Goal: Task Accomplishment & Management: Complete application form

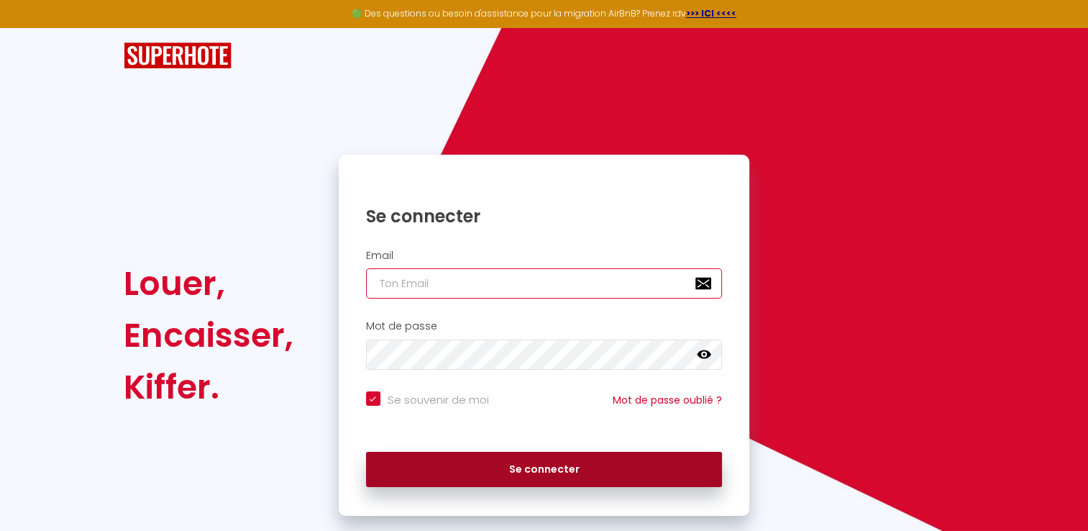
type input "[PERSON_NAME][EMAIL_ADDRESS][DOMAIN_NAME]"
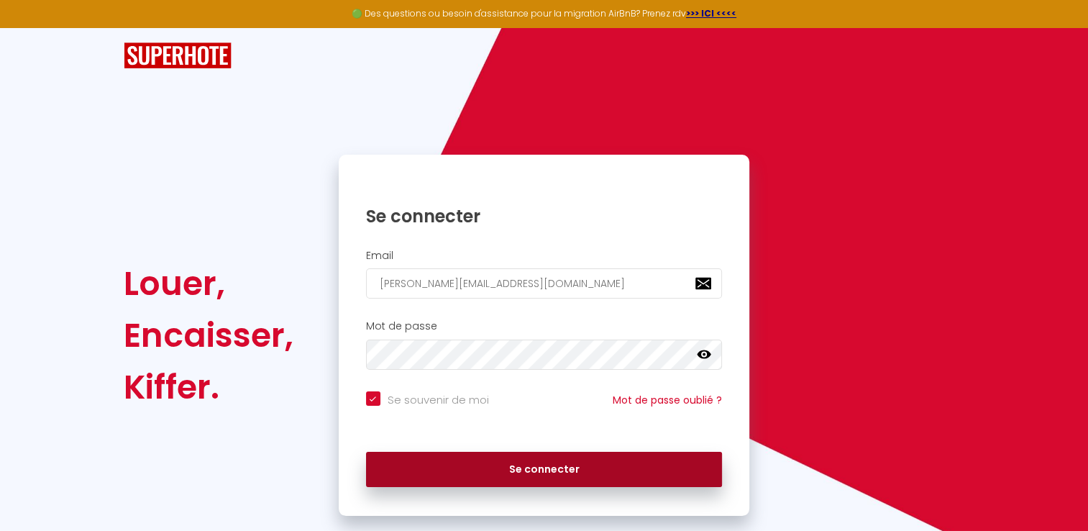
click at [514, 464] on button "Se connecter" at bounding box center [544, 470] width 357 height 36
checkbox input "true"
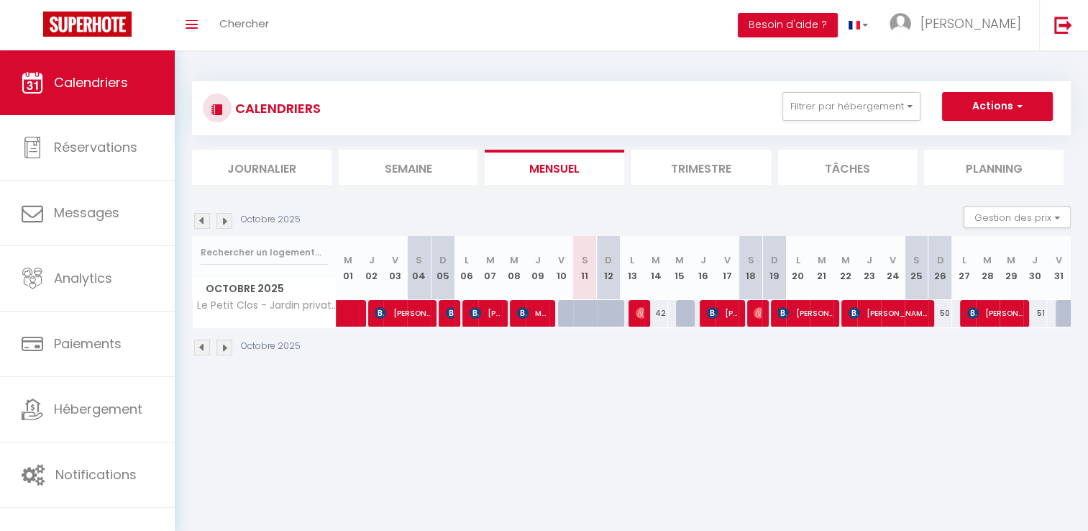
click at [702, 179] on li "Trimestre" at bounding box center [700, 167] width 139 height 35
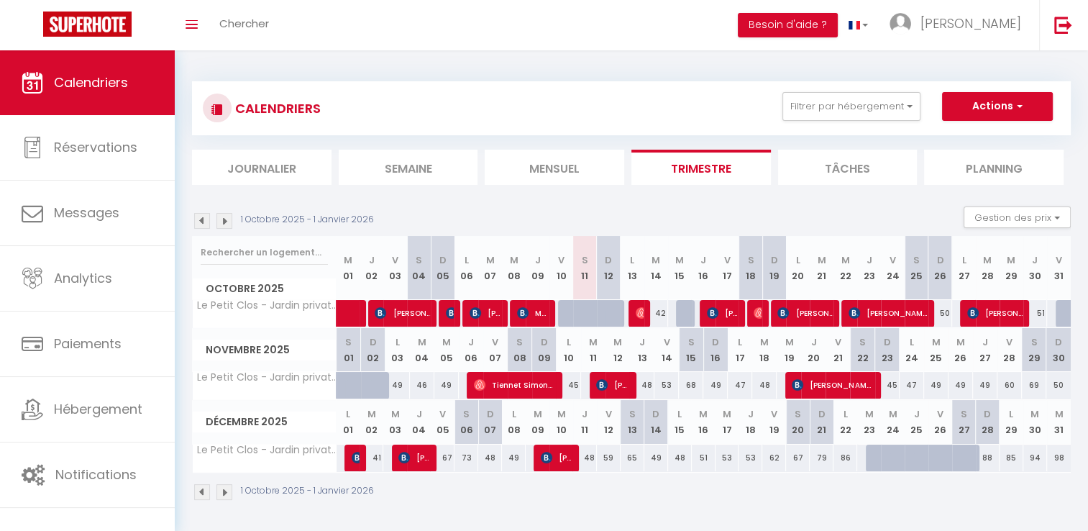
click at [205, 216] on img at bounding box center [202, 221] width 16 height 16
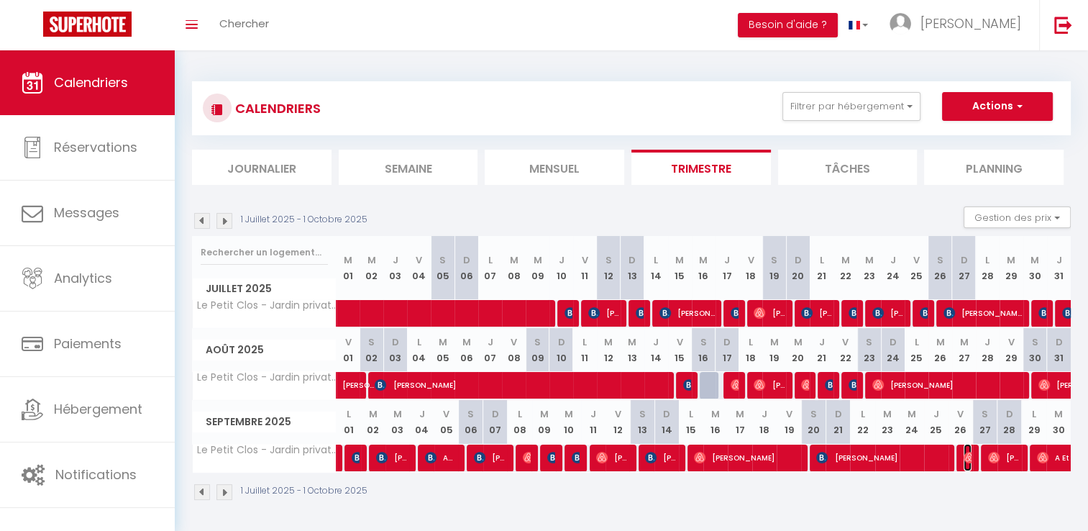
click at [968, 456] on img at bounding box center [969, 458] width 12 height 12
select select "OK"
select select "0"
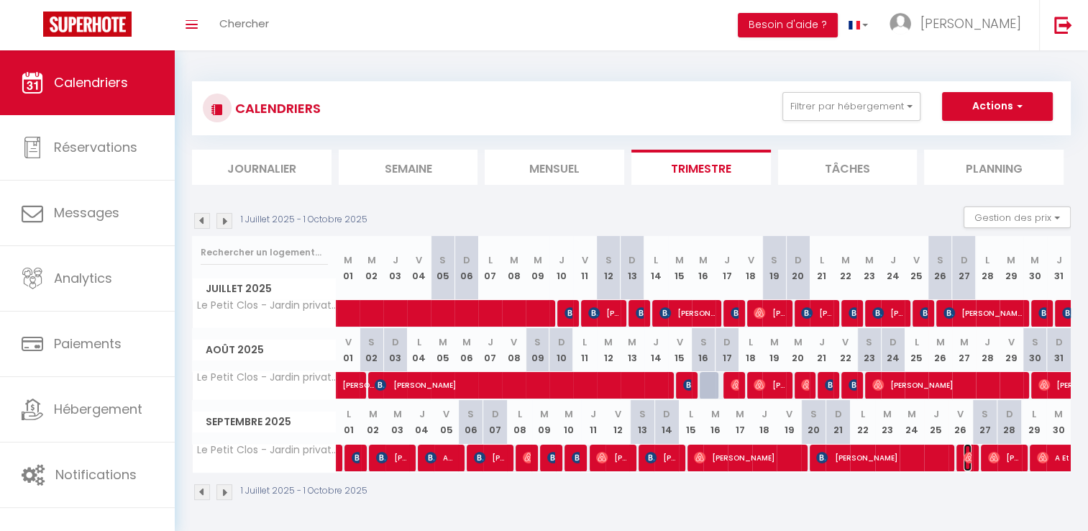
select select "1"
select select
select select "9498"
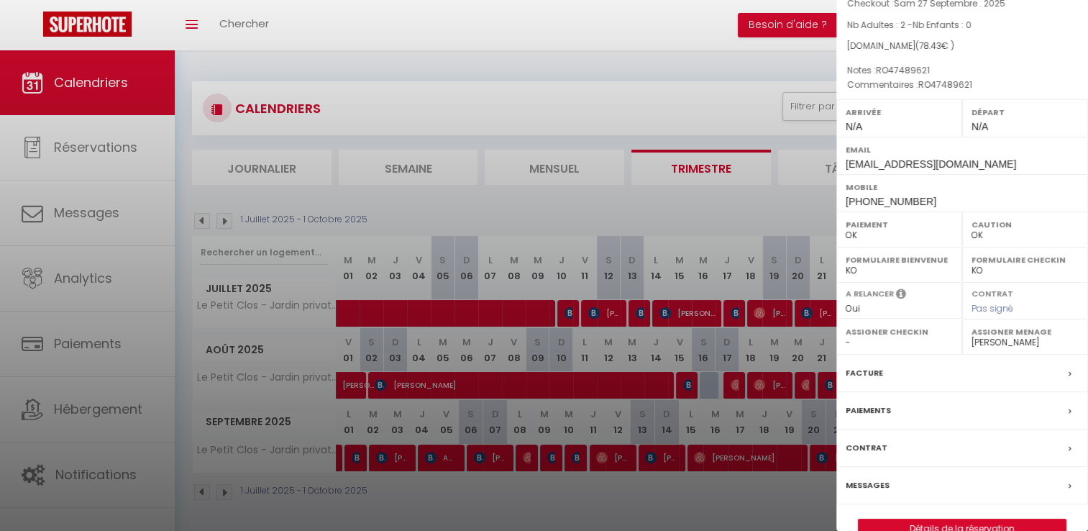
scroll to position [151, 0]
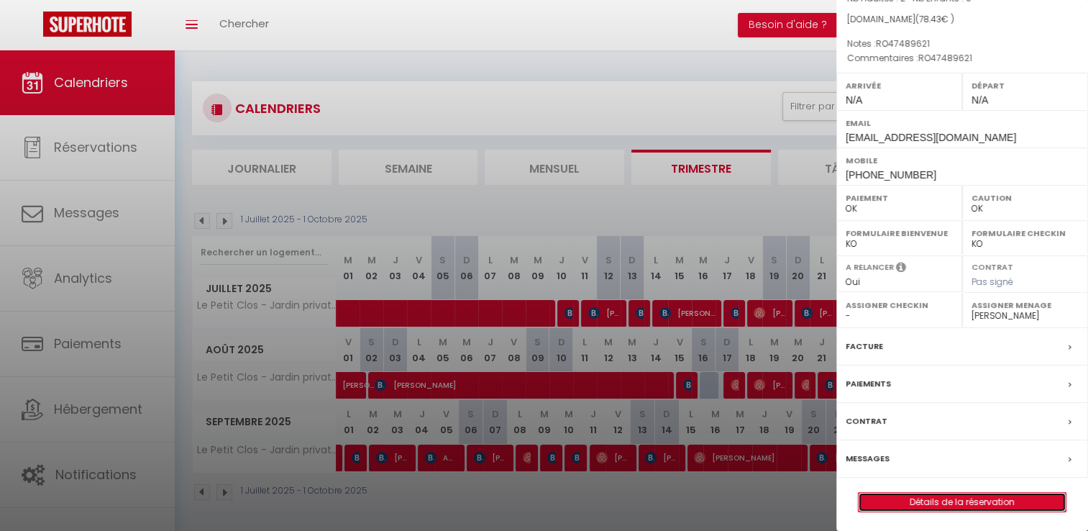
click at [993, 503] on link "Détails de la réservation" at bounding box center [961, 502] width 207 height 19
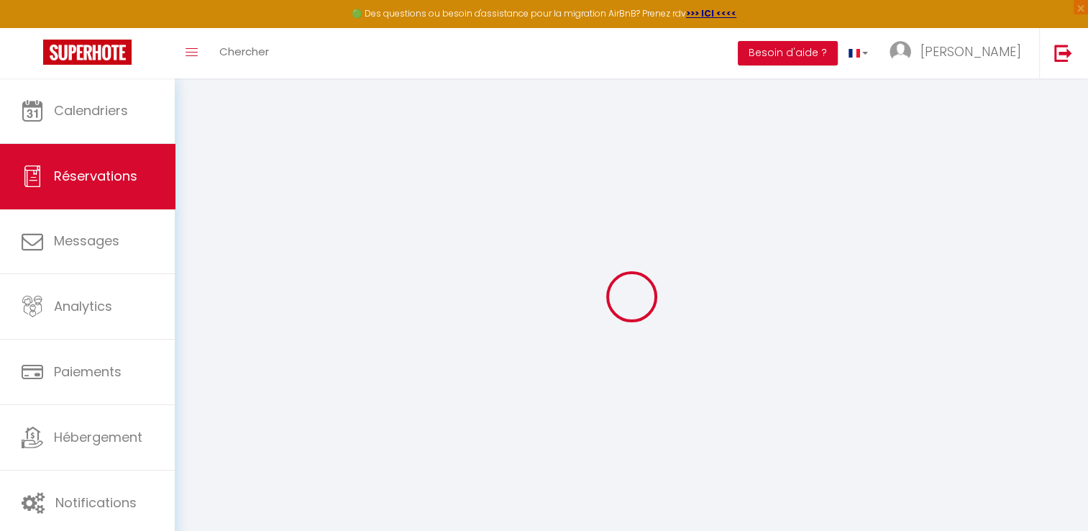
type input "[PERSON_NAME]"
type input "[EMAIL_ADDRESS][DOMAIN_NAME]"
type input "[PHONE_NUMBER]"
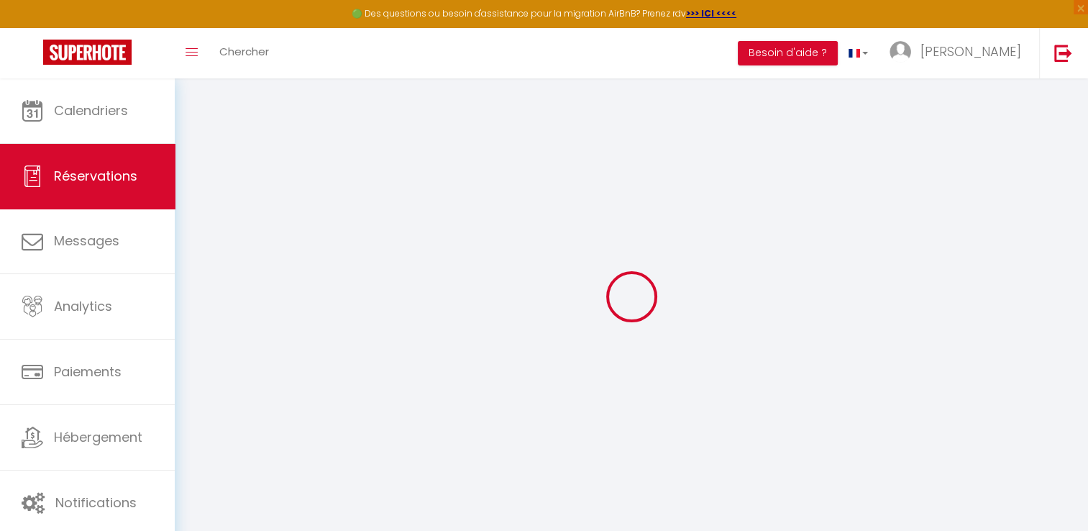
type input "400114"
type input "Strada Memorandumului 20"
type input "[GEOGRAPHIC_DATA]"
select select "RO"
type input "13.7"
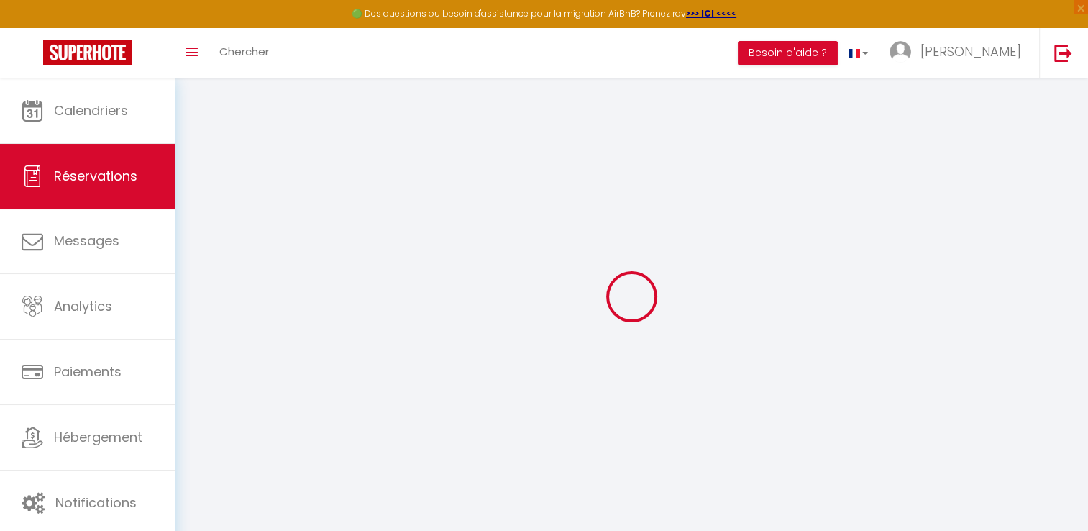
select select "25489"
select select "1"
select select
type input "2"
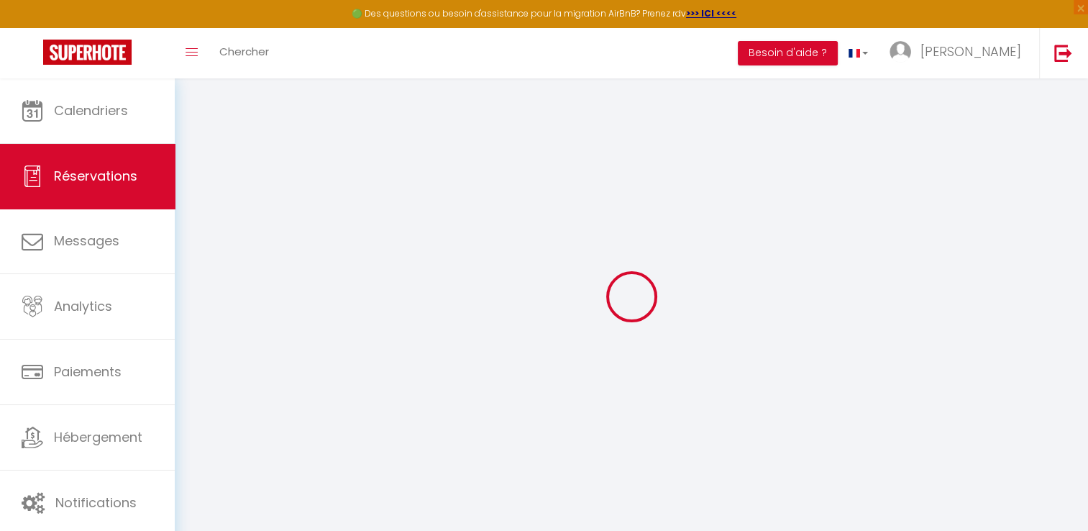
select select "12"
select select
type input "53.1"
checkbox input "false"
type input "0"
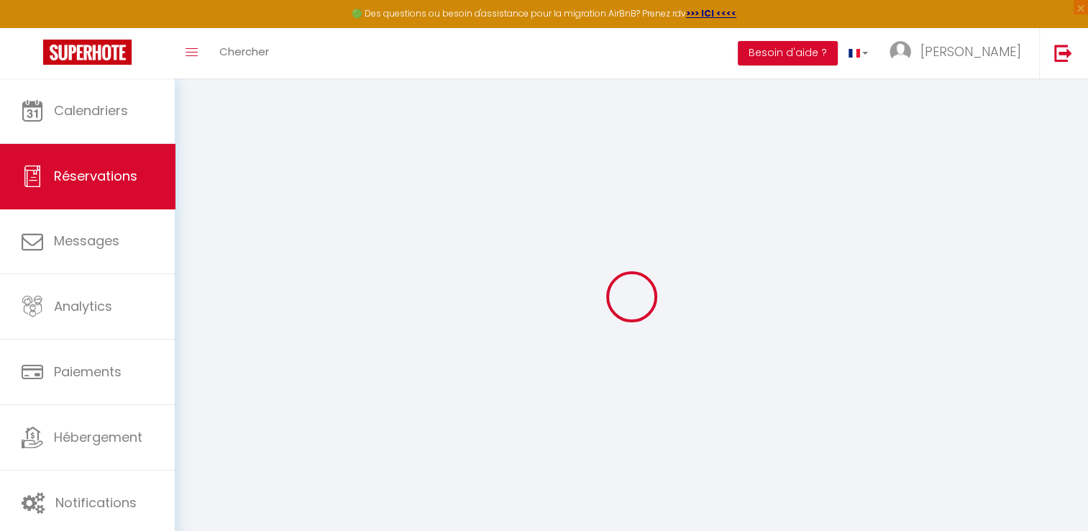
select select "1"
type input "0"
select select
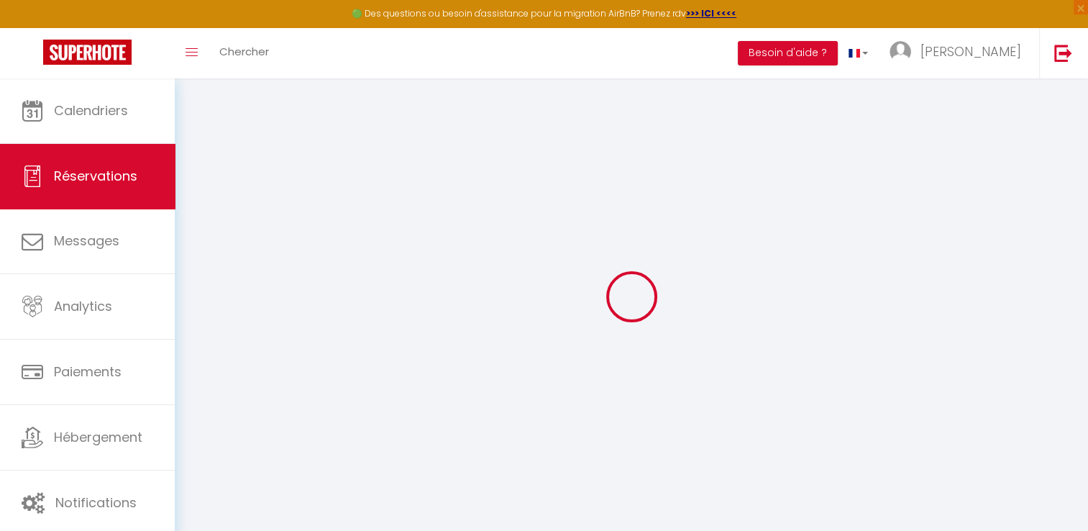
select select
select select "15"
checkbox input "false"
select select
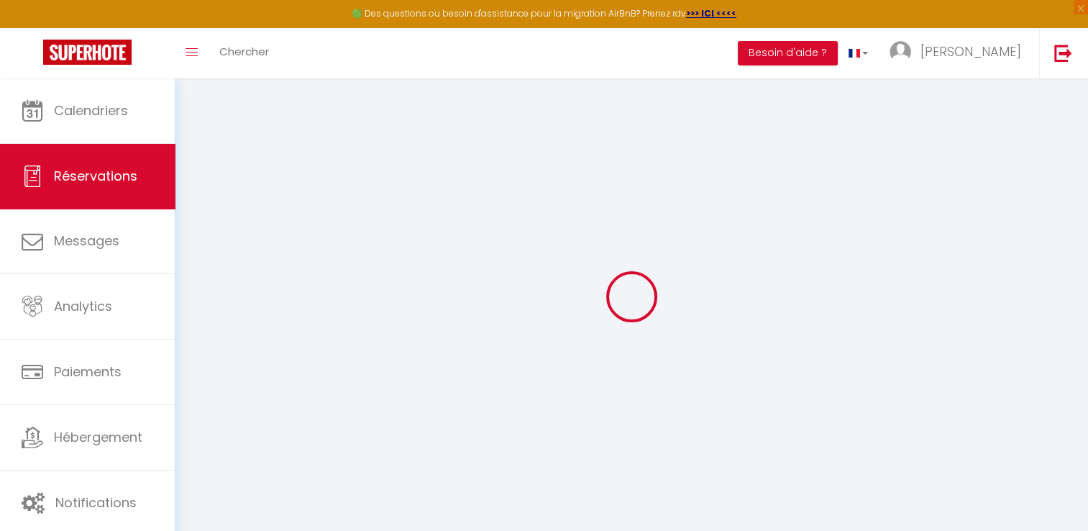
checkbox input "false"
select select
checkbox input "false"
type textarea "RO47489621"
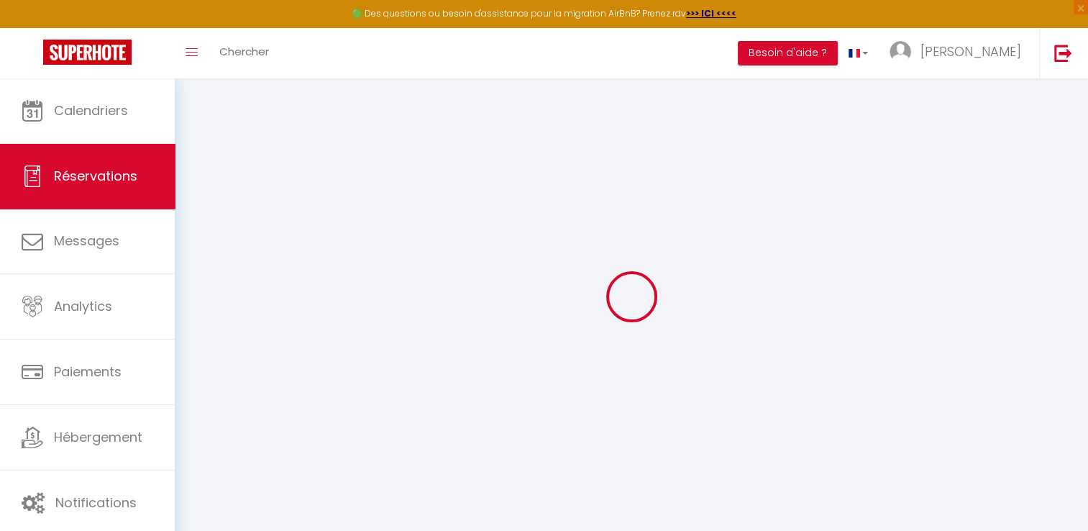
type textarea "RO47489621"
type input "23"
type input "2.33"
select select
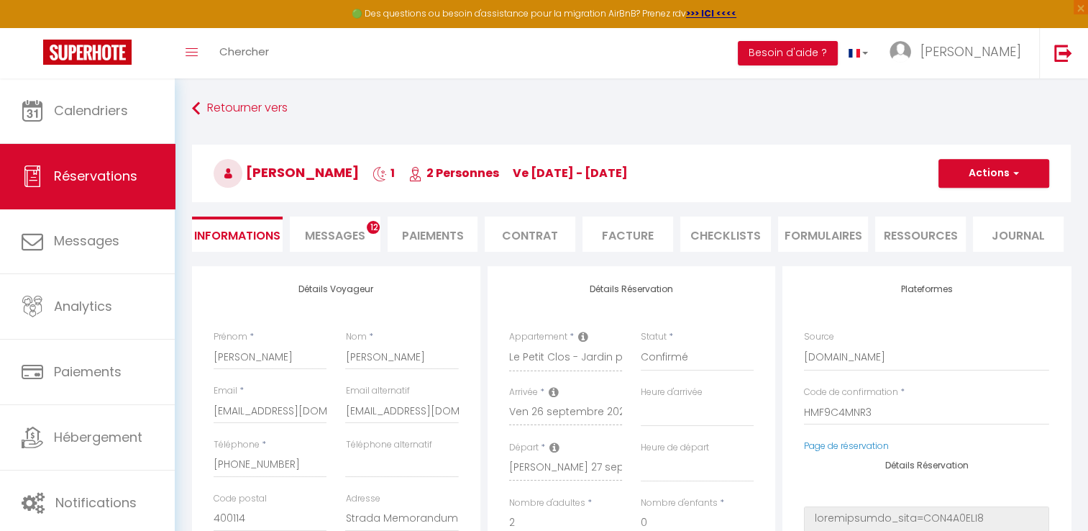
checkbox input "false"
select select
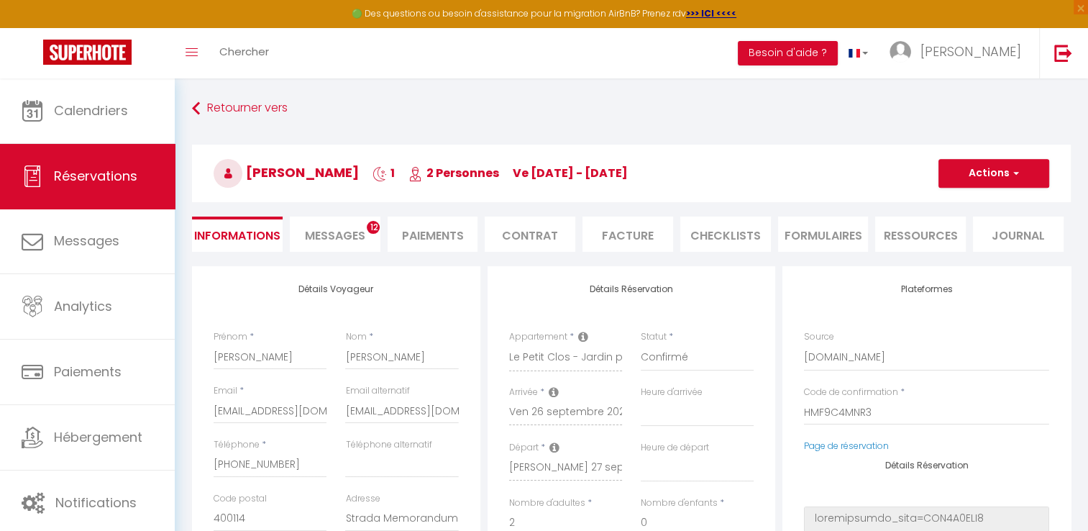
checkbox input "false"
click at [367, 408] on input "[EMAIL_ADDRESS][DOMAIN_NAME]" at bounding box center [401, 411] width 113 height 26
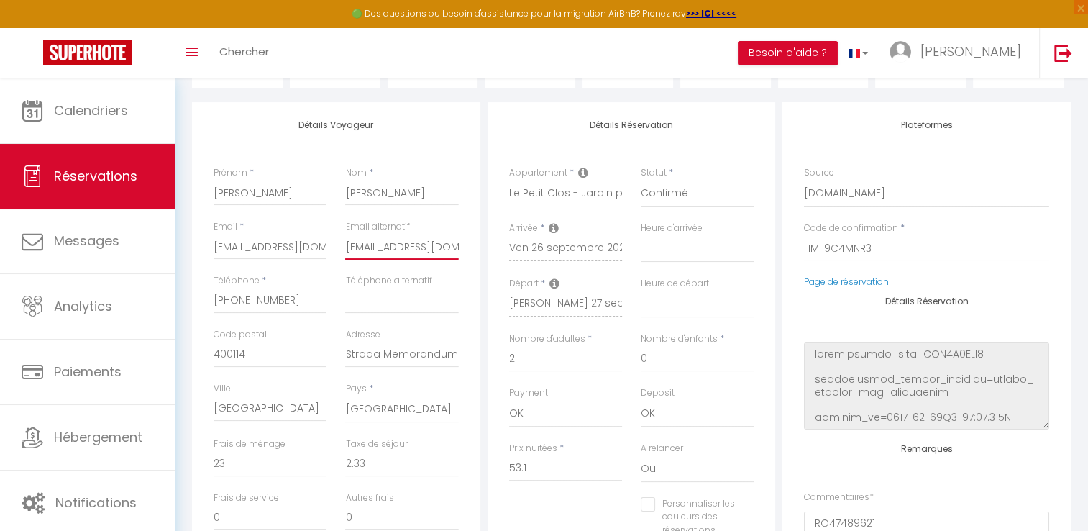
scroll to position [0, 19]
drag, startPoint x: 377, startPoint y: 240, endPoint x: 475, endPoint y: 241, distance: 98.5
click at [475, 241] on div "Détails Voyageur Prénom * [PERSON_NAME] * [PERSON_NAME] Email * [EMAIL_ADDRESS]…" at bounding box center [336, 359] width 288 height 514
click at [431, 248] on input "[EMAIL_ADDRESS][DOMAIN_NAME]" at bounding box center [401, 247] width 113 height 26
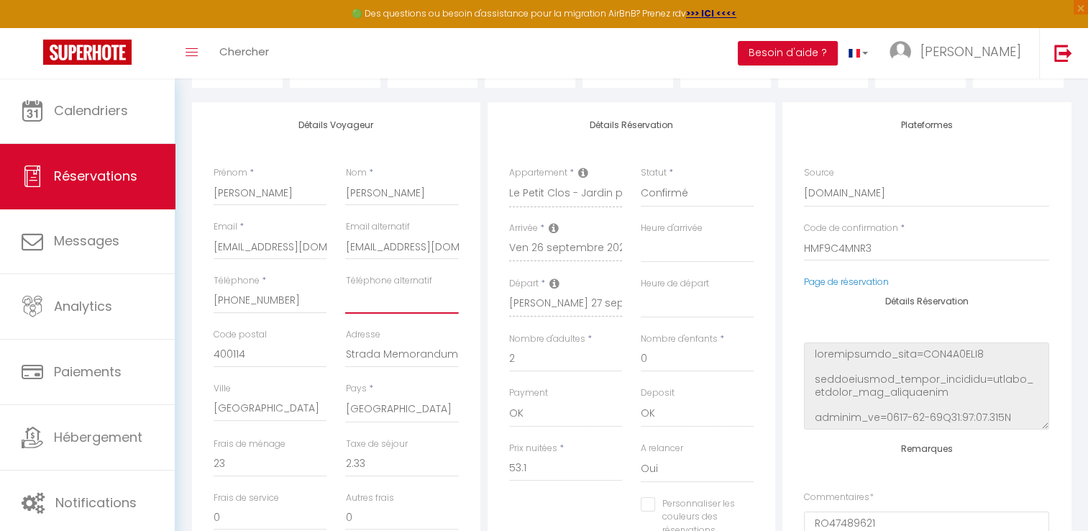
click at [367, 288] on input "Téléphone alternatif" at bounding box center [401, 301] width 113 height 26
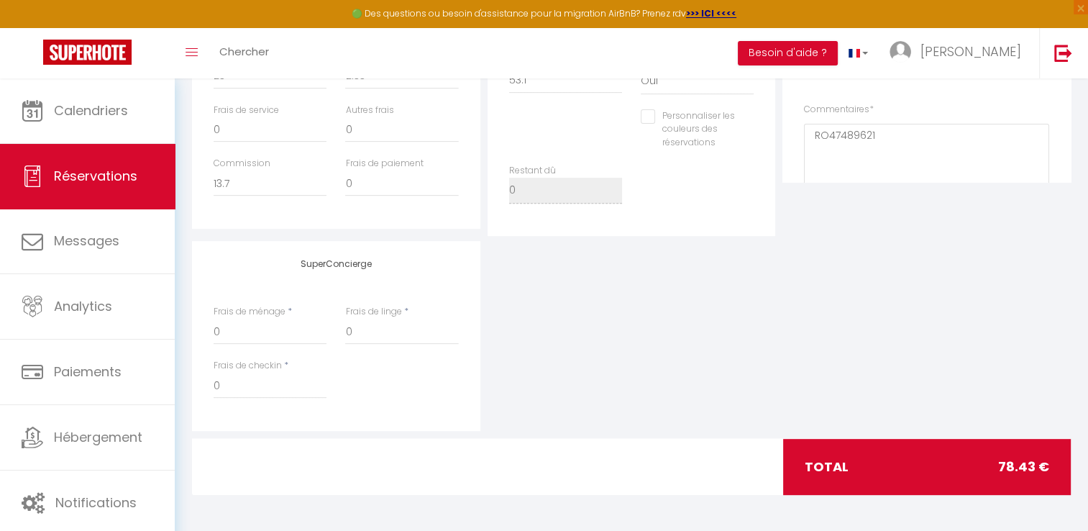
scroll to position [71, 0]
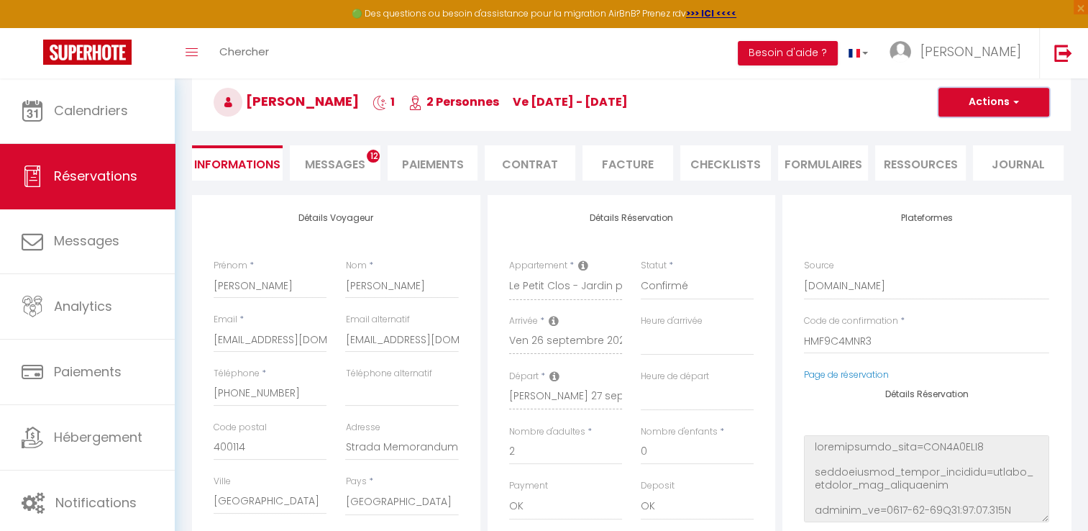
click at [1022, 100] on button "Actions" at bounding box center [993, 102] width 111 height 29
click at [987, 134] on link "Enregistrer" at bounding box center [979, 133] width 114 height 19
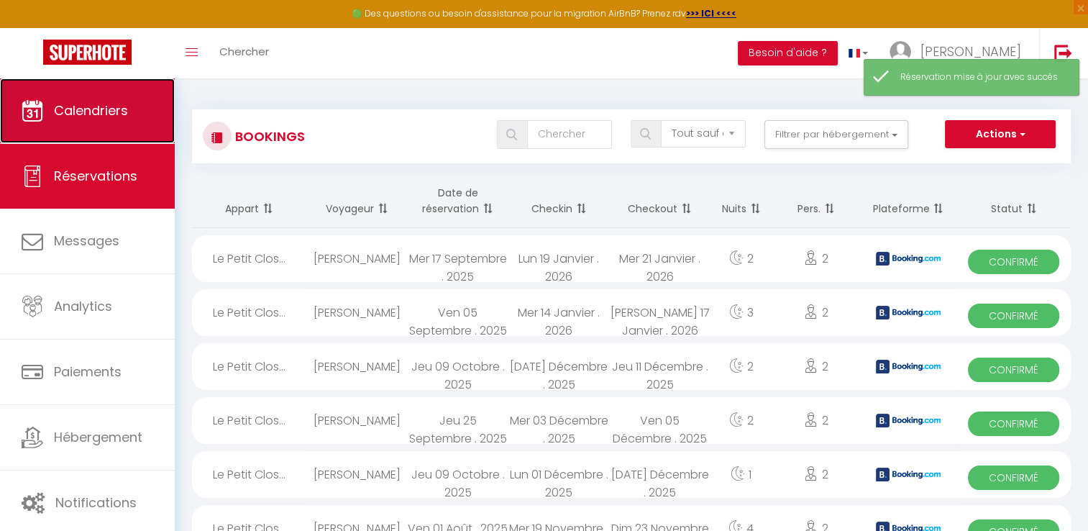
click at [129, 114] on link "Calendriers" at bounding box center [87, 110] width 175 height 65
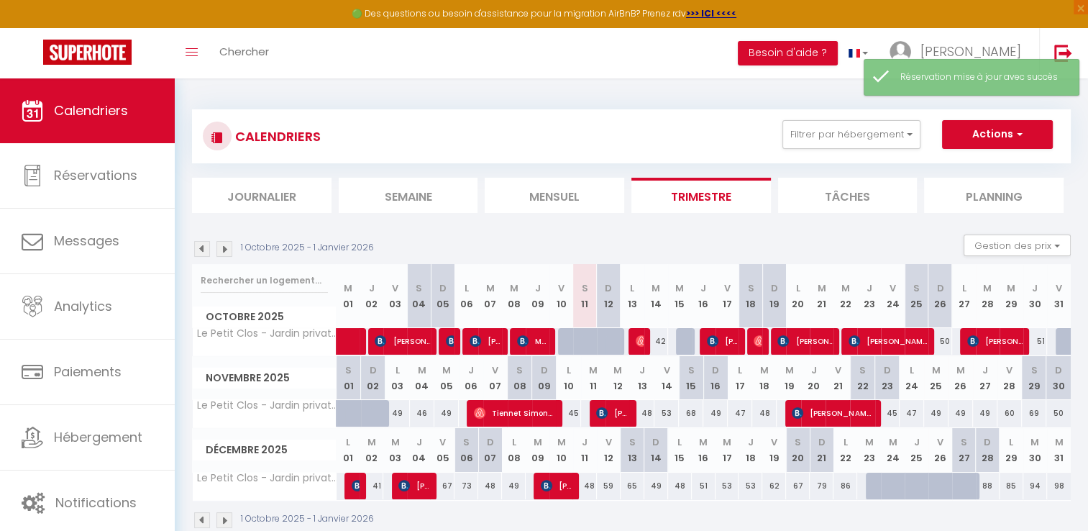
click at [206, 244] on img at bounding box center [202, 249] width 16 height 16
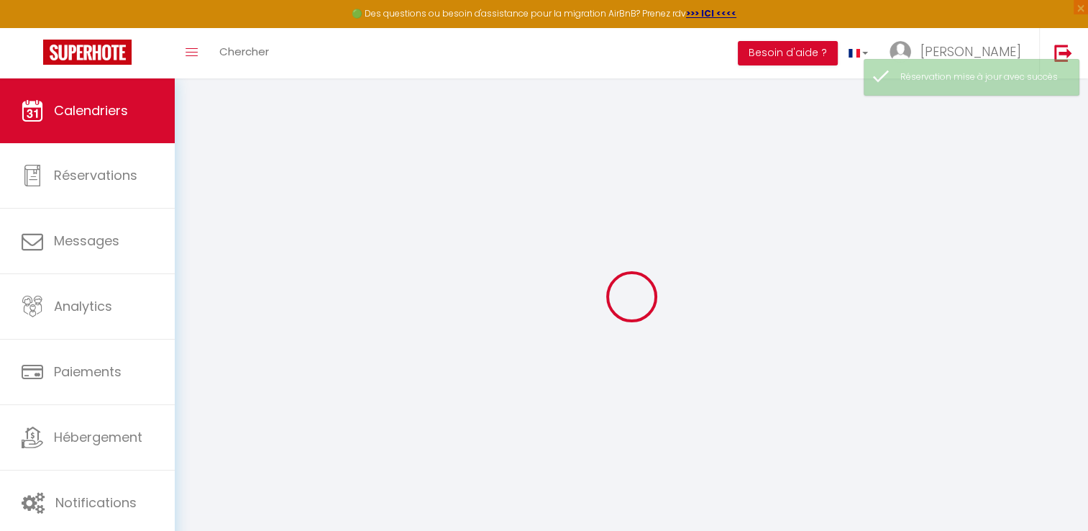
select select
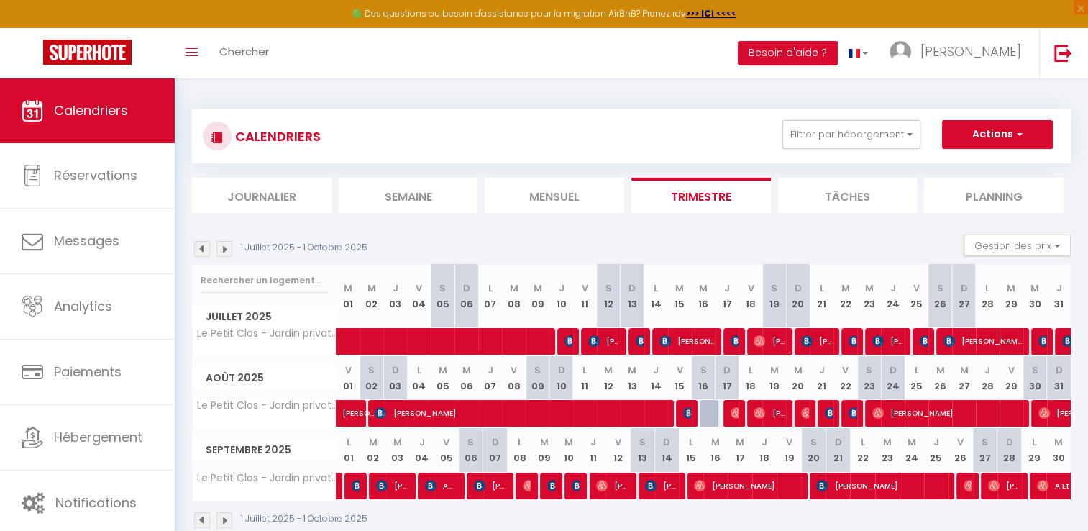
click at [973, 477] on div at bounding box center [966, 485] width 24 height 27
click at [968, 487] on img at bounding box center [969, 486] width 12 height 12
select select "OK"
select select "0"
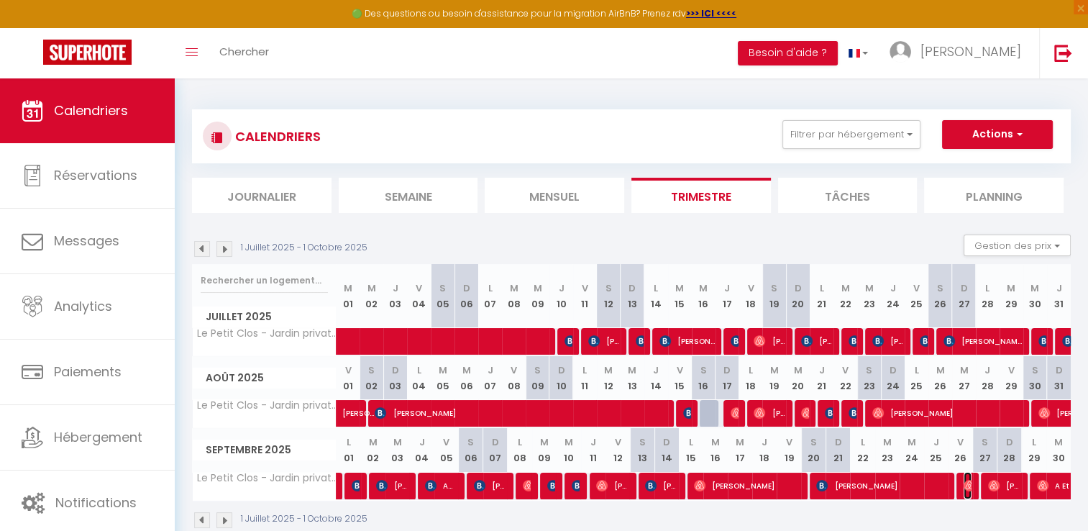
select select "0"
select select "1"
select select
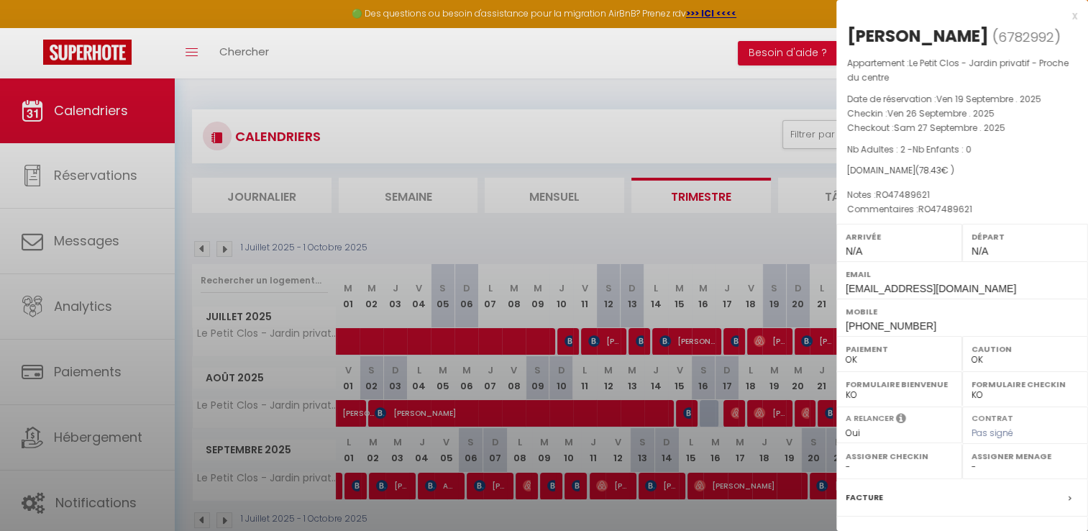
select select "9498"
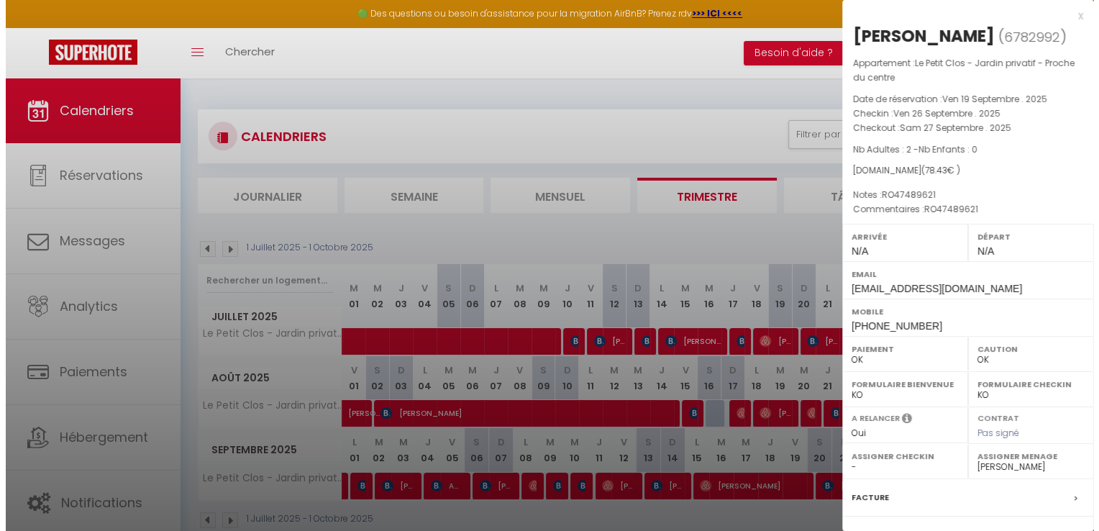
scroll to position [151, 0]
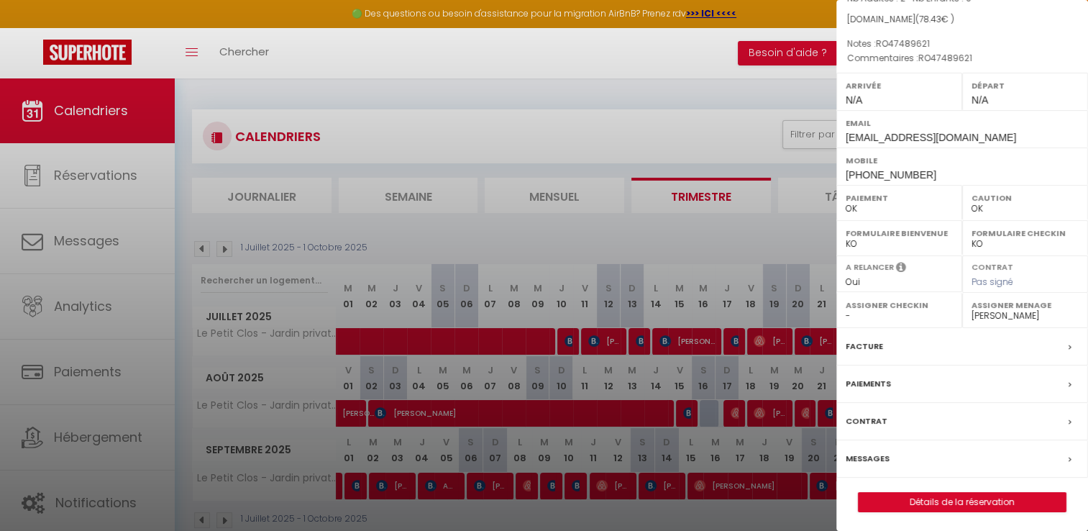
click at [946, 328] on div "Facture" at bounding box center [962, 346] width 252 height 37
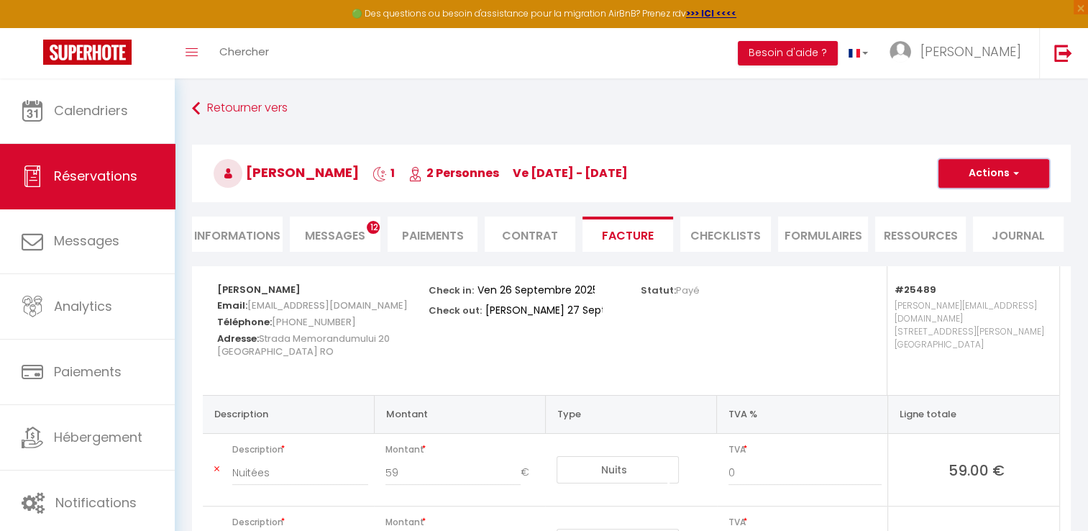
click at [1024, 176] on button "Actions" at bounding box center [993, 173] width 111 height 29
click at [991, 239] on link "Envoyer la facture" at bounding box center [982, 242] width 121 height 19
type input "[EMAIL_ADDRESS][DOMAIN_NAME]"
type input "Your invoice 6782992 - Le Petit Clos - Jardin privatif - Proche du centre"
type textarea "Hi, Here is the link to download your invoice: [URL][DOMAIN_NAME] Reservation d…"
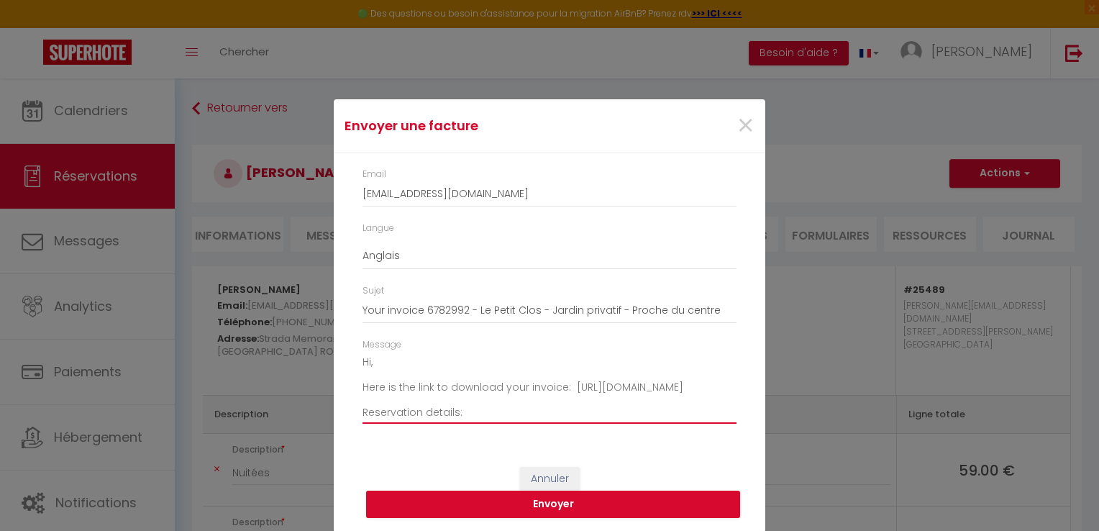
scroll to position [163, 0]
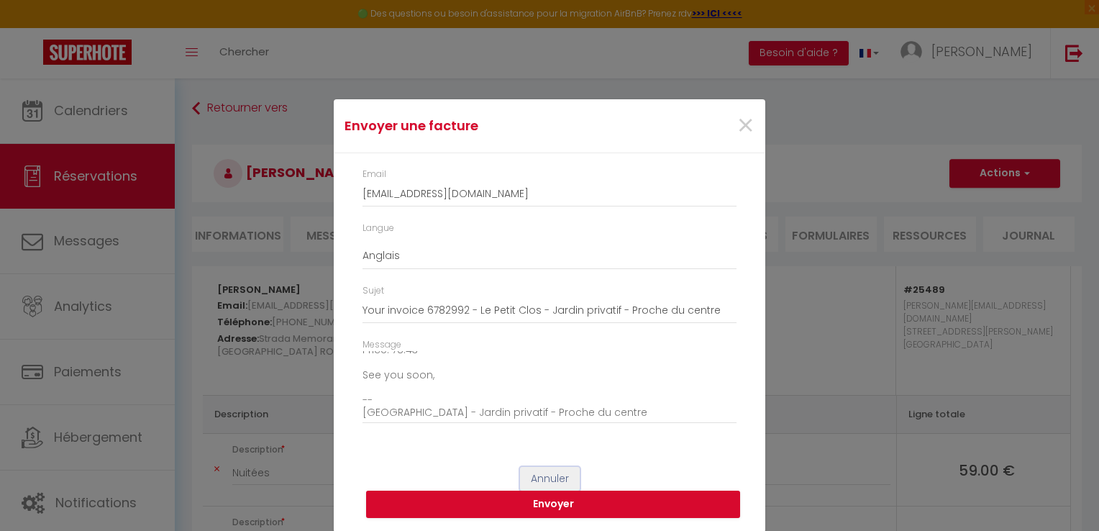
click at [553, 476] on button "Annuler" at bounding box center [550, 479] width 60 height 24
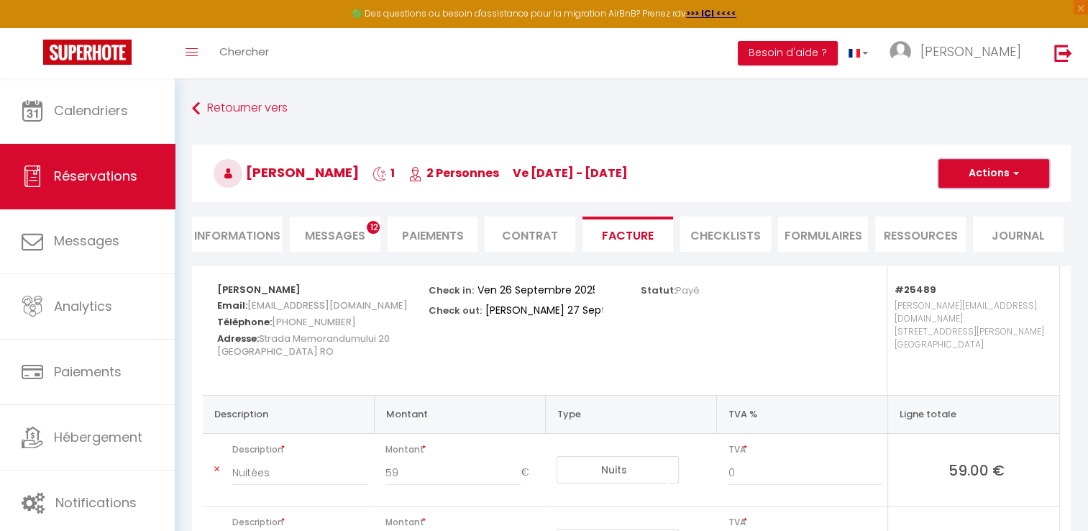
click at [1004, 174] on button "Actions" at bounding box center [993, 173] width 111 height 29
click at [954, 243] on link "Envoyer la facture" at bounding box center [982, 242] width 121 height 19
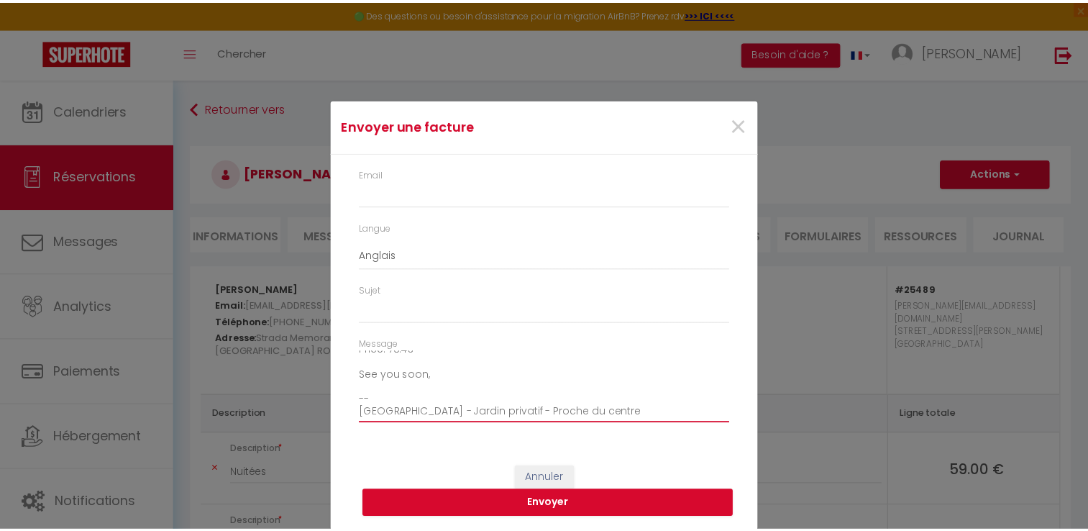
scroll to position [0, 0]
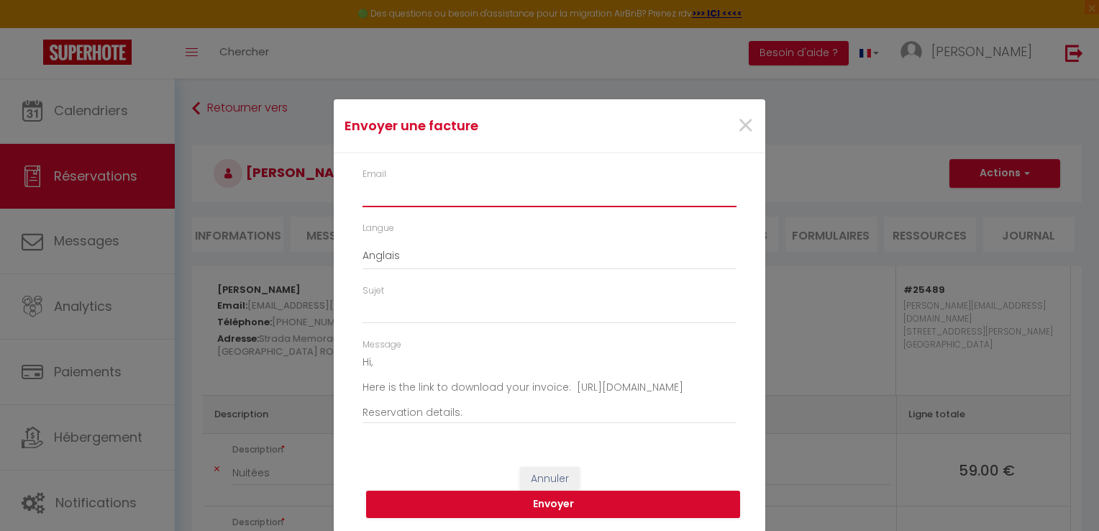
click at [503, 191] on input "Email" at bounding box center [549, 194] width 374 height 26
type input "c"
type input "Your invoice 6782992 - Le Petit Clos - Jardin privatif - Proche du centre"
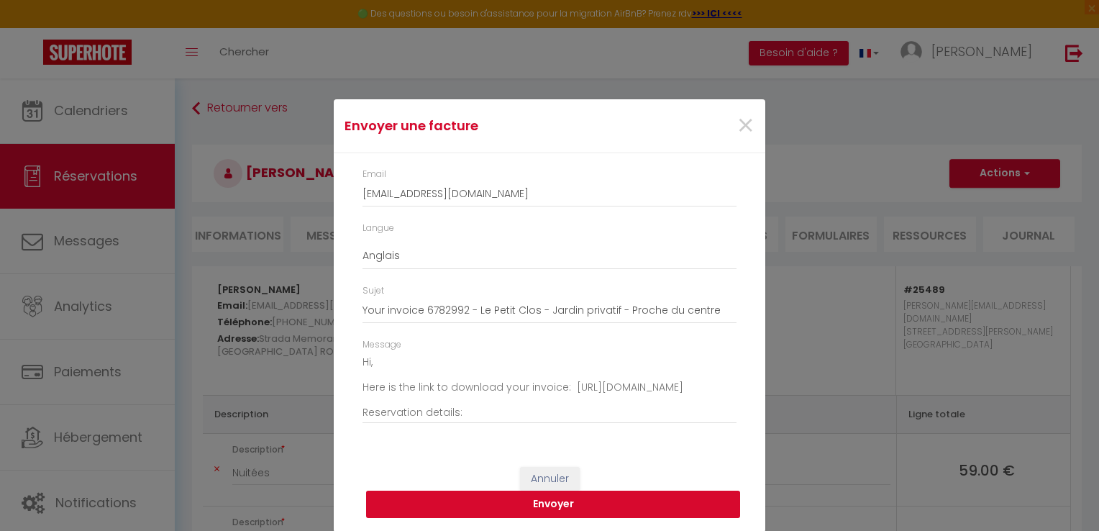
click at [550, 504] on button "Envoyer" at bounding box center [553, 503] width 374 height 27
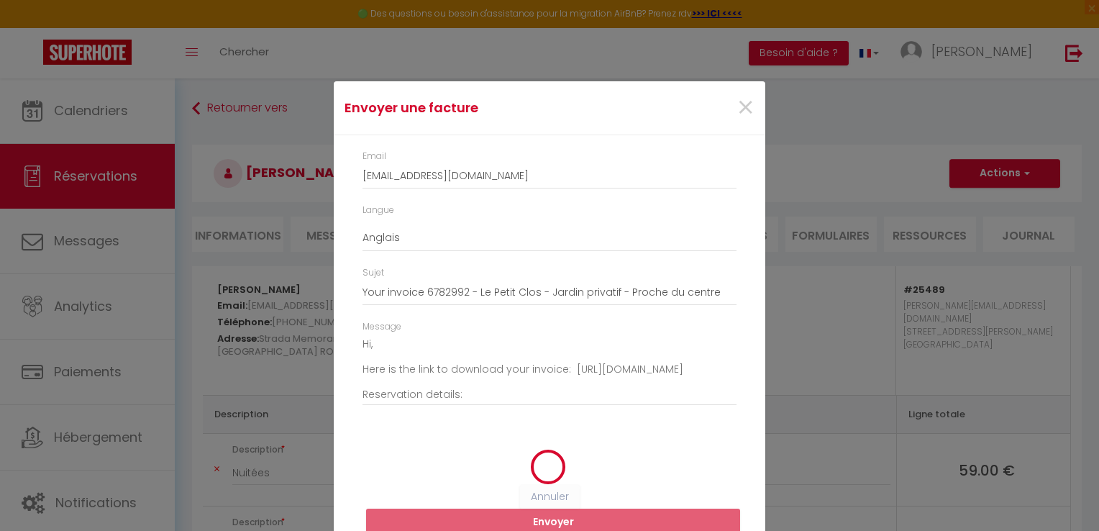
click at [866, 119] on div "Envoyer une facture × Email [EMAIL_ADDRESS][DOMAIN_NAME] Langue Anglais Françai…" at bounding box center [549, 265] width 1099 height 531
click at [738, 107] on span "×" at bounding box center [745, 107] width 18 height 43
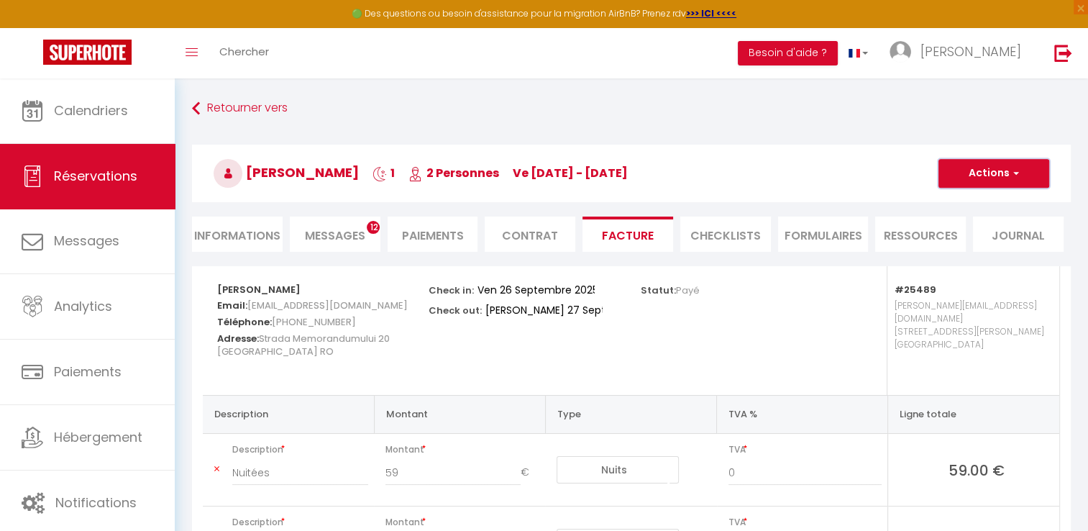
click at [1009, 171] on span "button" at bounding box center [1013, 173] width 9 height 13
click at [961, 206] on link "Enregistrer" at bounding box center [982, 205] width 121 height 19
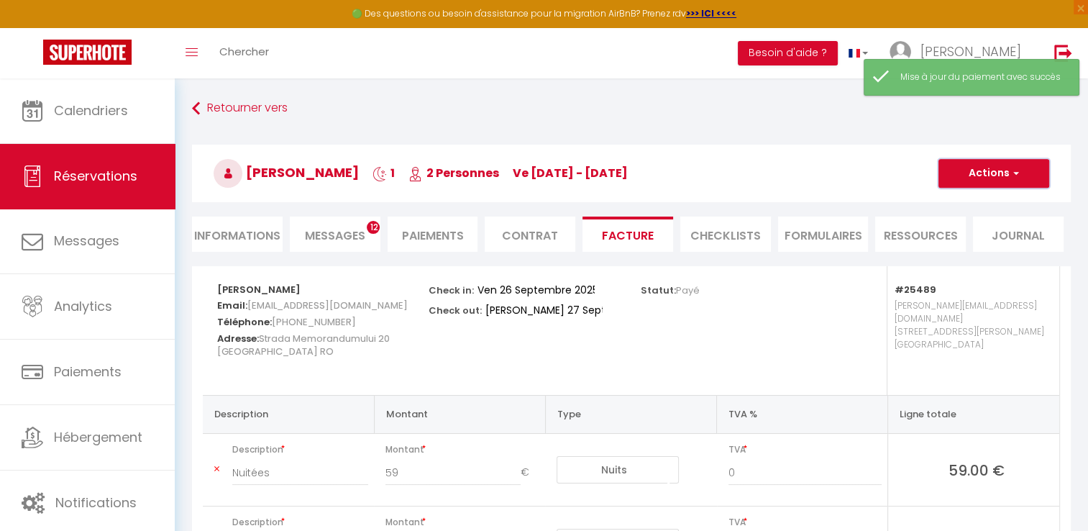
click at [977, 174] on button "Actions" at bounding box center [993, 173] width 111 height 29
click at [970, 223] on link "Aperçu et éditer" at bounding box center [982, 223] width 121 height 19
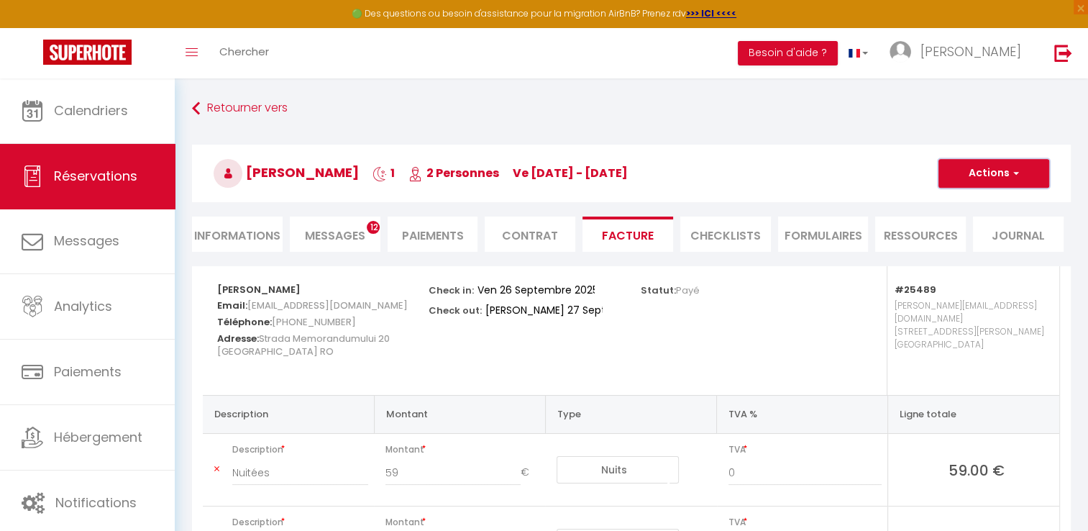
click at [1021, 174] on button "Actions" at bounding box center [993, 173] width 111 height 29
click at [958, 268] on link "Copier le lien" at bounding box center [982, 261] width 121 height 19
click at [991, 174] on button "Actions" at bounding box center [993, 173] width 111 height 29
click at [985, 219] on link "Aperçu et éditer" at bounding box center [982, 223] width 121 height 19
click at [976, 155] on h3 "[PERSON_NAME] 1 2 Personnes ve [DATE] - [DATE]" at bounding box center [631, 174] width 879 height 58
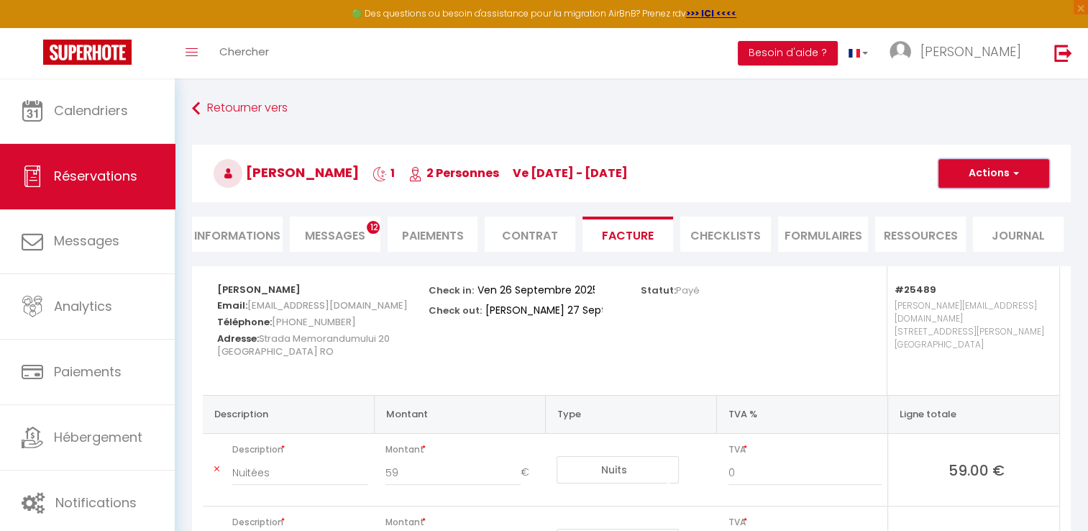
click at [991, 171] on button "Actions" at bounding box center [993, 173] width 111 height 29
click at [990, 241] on link "Envoyer la facture" at bounding box center [982, 242] width 121 height 19
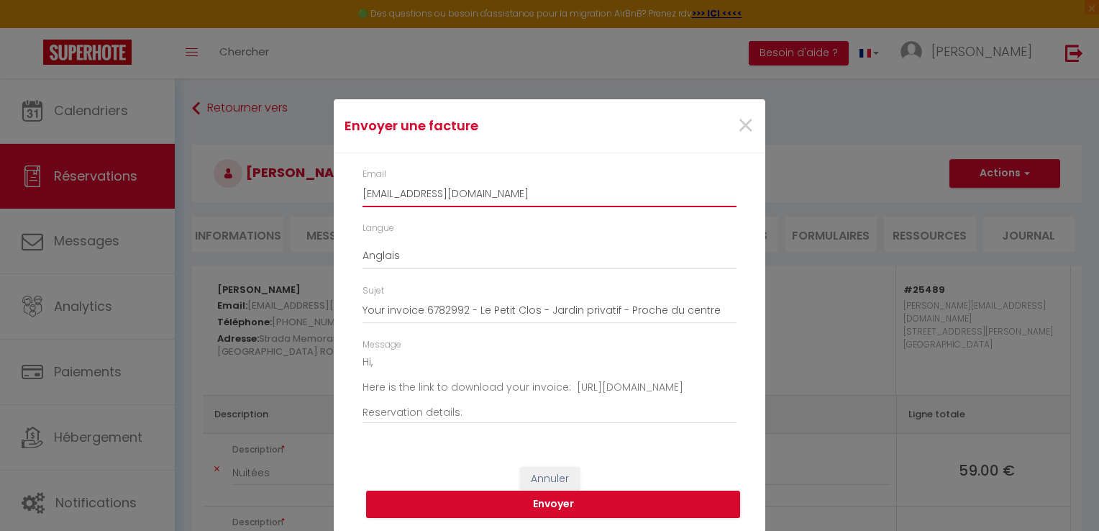
click at [557, 202] on input "[EMAIL_ADDRESS][DOMAIN_NAME]" at bounding box center [549, 194] width 374 height 26
click at [533, 191] on input "[EMAIL_ADDRESS][DOMAIN_NAME]" at bounding box center [549, 194] width 374 height 26
type input "[PERSON_NAME][EMAIL_ADDRESS][DOMAIN_NAME]"
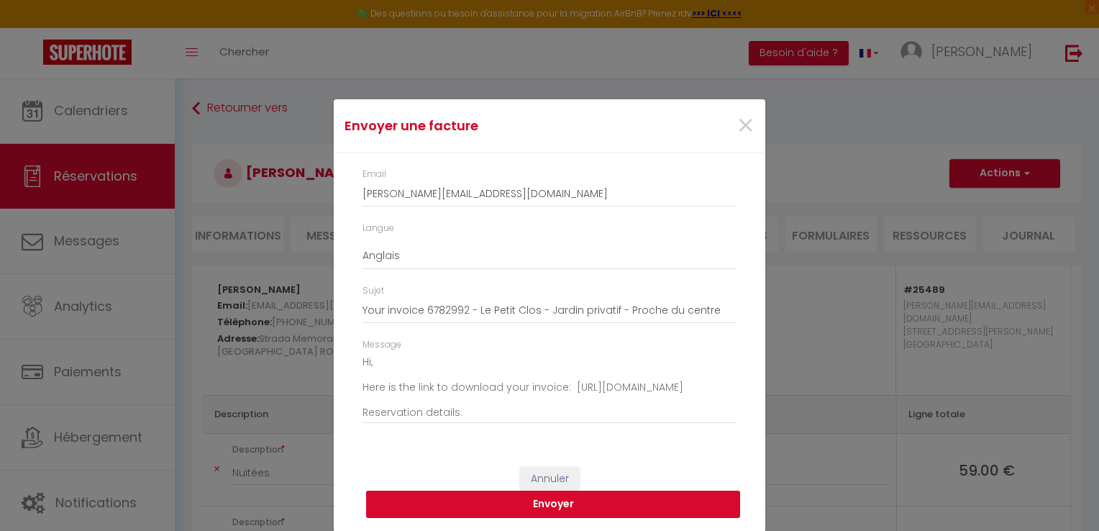
click at [506, 508] on button "Envoyer" at bounding box center [553, 503] width 374 height 27
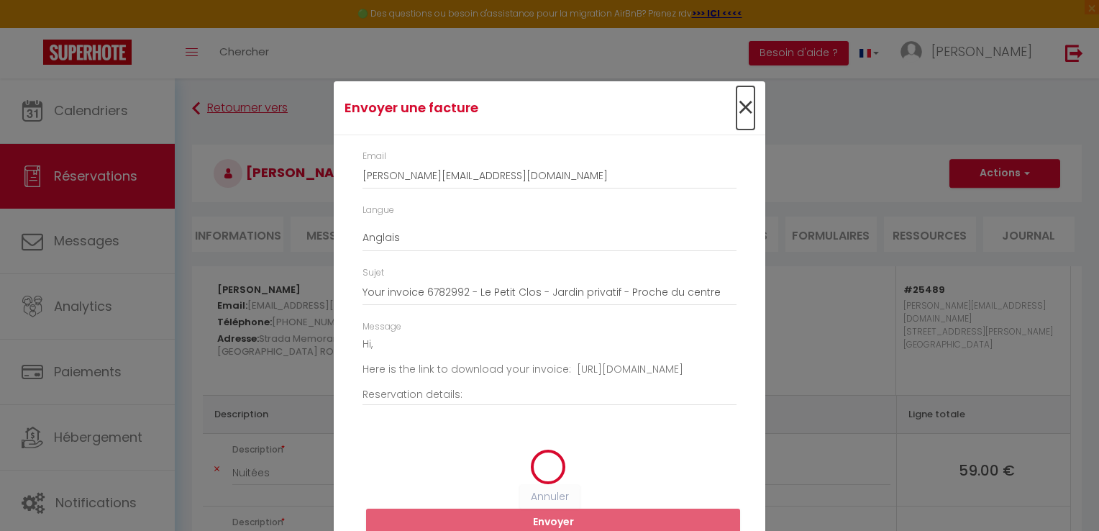
click at [739, 111] on span "×" at bounding box center [745, 107] width 18 height 43
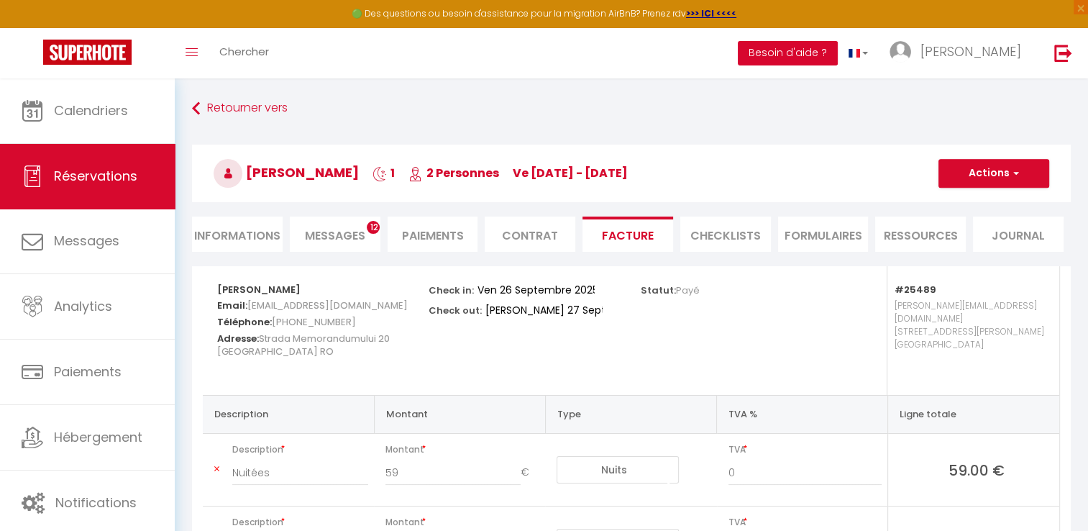
click at [838, 57] on button "Besoin d'aide ?" at bounding box center [788, 53] width 100 height 24
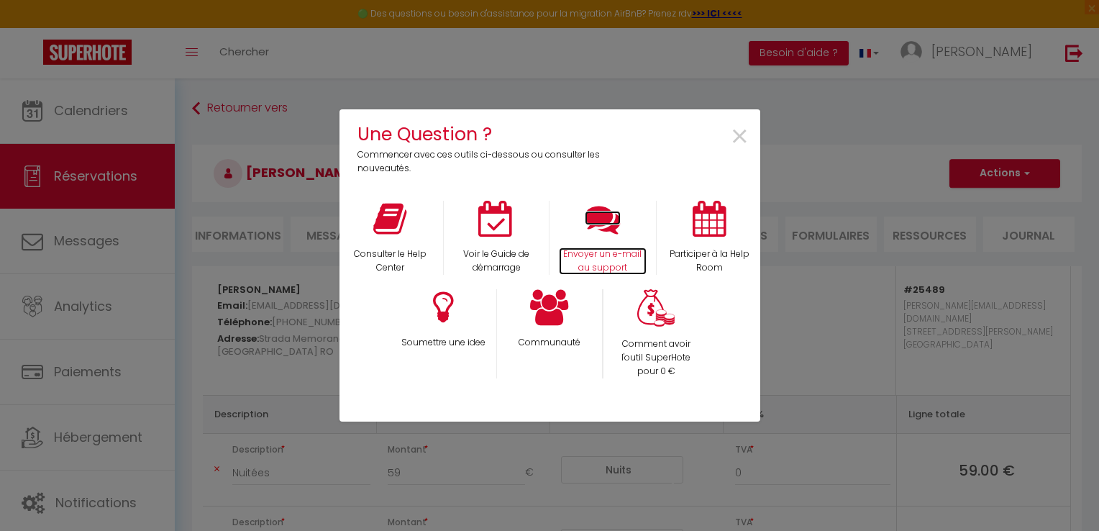
click at [604, 247] on p "Envoyer un e-mail au support" at bounding box center [603, 260] width 88 height 27
click at [751, 111] on div "Une Question ? Commencer avec ces outils ci-dessous ou consulter les nouveautés…" at bounding box center [549, 154] width 421 height 91
click at [743, 129] on span "×" at bounding box center [739, 136] width 19 height 45
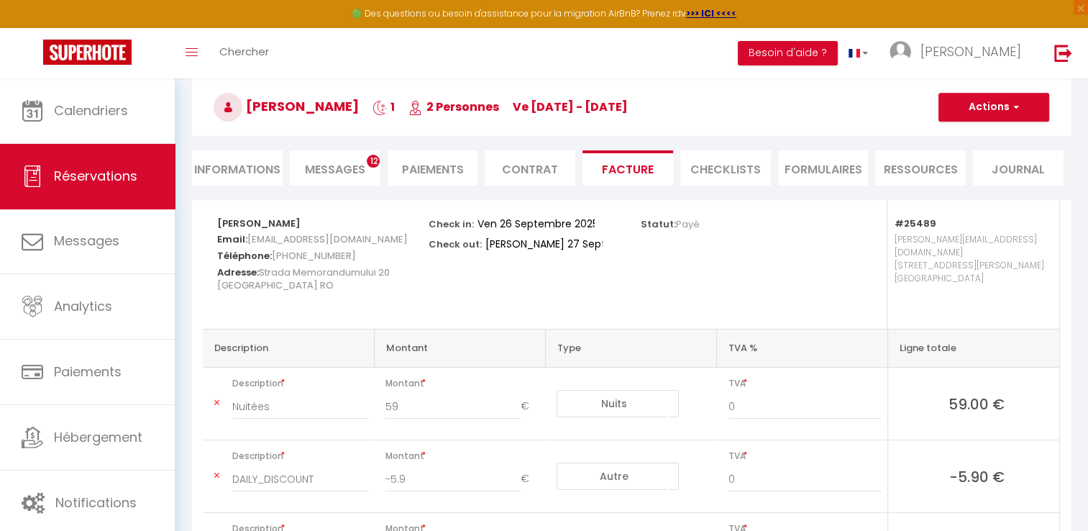
scroll to position [64, 0]
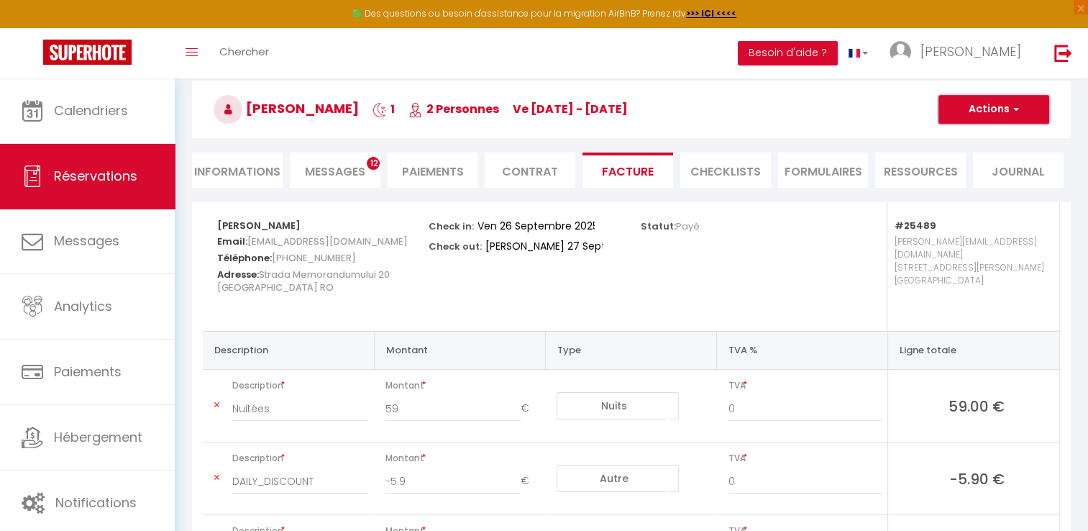
click at [999, 109] on button "Actions" at bounding box center [993, 109] width 111 height 29
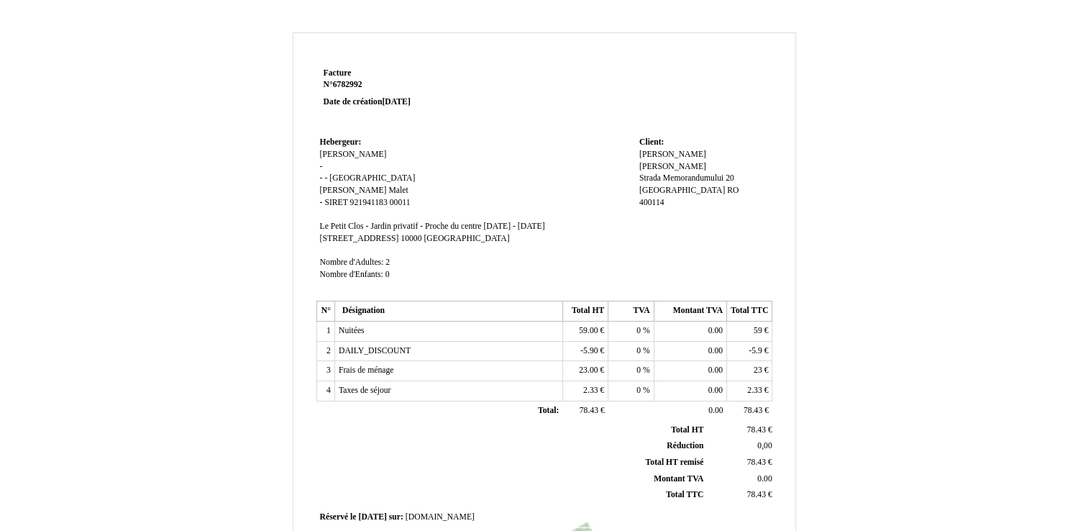
click at [597, 61] on div "Facture Facture N° 6782992 6782992 Date de création 19 September 2025 Hebergeur…" at bounding box center [544, 422] width 503 height 780
